Goal: Task Accomplishment & Management: Use online tool/utility

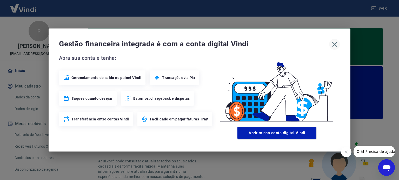
click at [333, 46] on icon "button" at bounding box center [334, 44] width 8 height 8
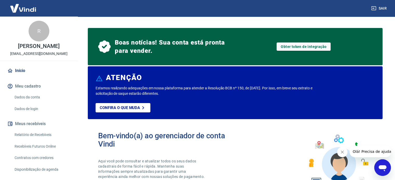
click at [18, 73] on link "Início" at bounding box center [38, 70] width 65 height 11
click at [22, 77] on link "Início" at bounding box center [38, 70] width 65 height 11
click at [32, 140] on link "Relatório de Recebíveis" at bounding box center [41, 135] width 59 height 11
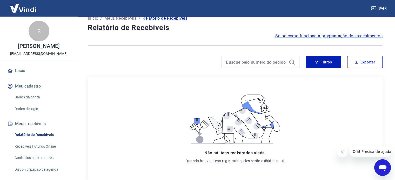
scroll to position [17, 0]
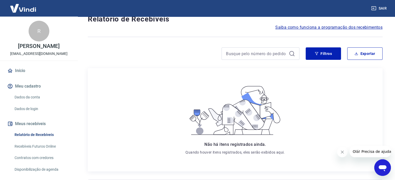
click at [37, 152] on link "Recebíveis Futuros Online" at bounding box center [41, 146] width 59 height 11
